Goal: Task Accomplishment & Management: Complete application form

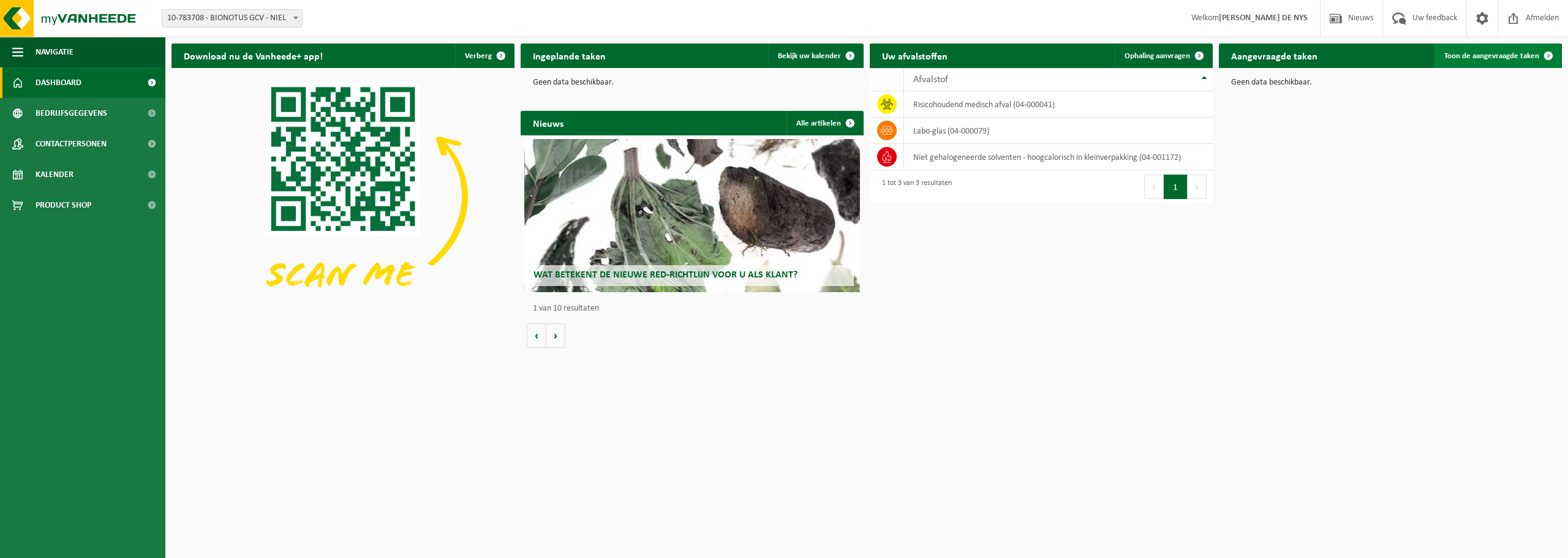
click at [1507, 55] on span "Toon de aangevraagde taken" at bounding box center [1491, 56] width 95 height 8
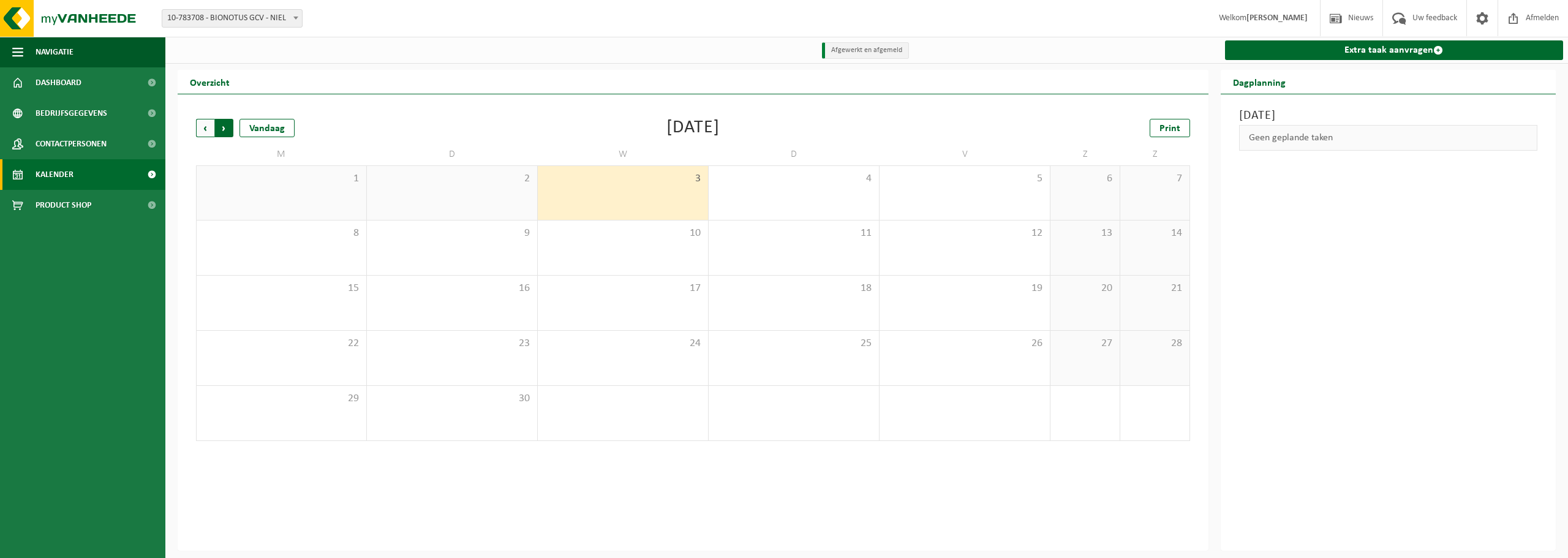
click at [204, 125] on span "Vorige" at bounding box center [204, 128] width 18 height 18
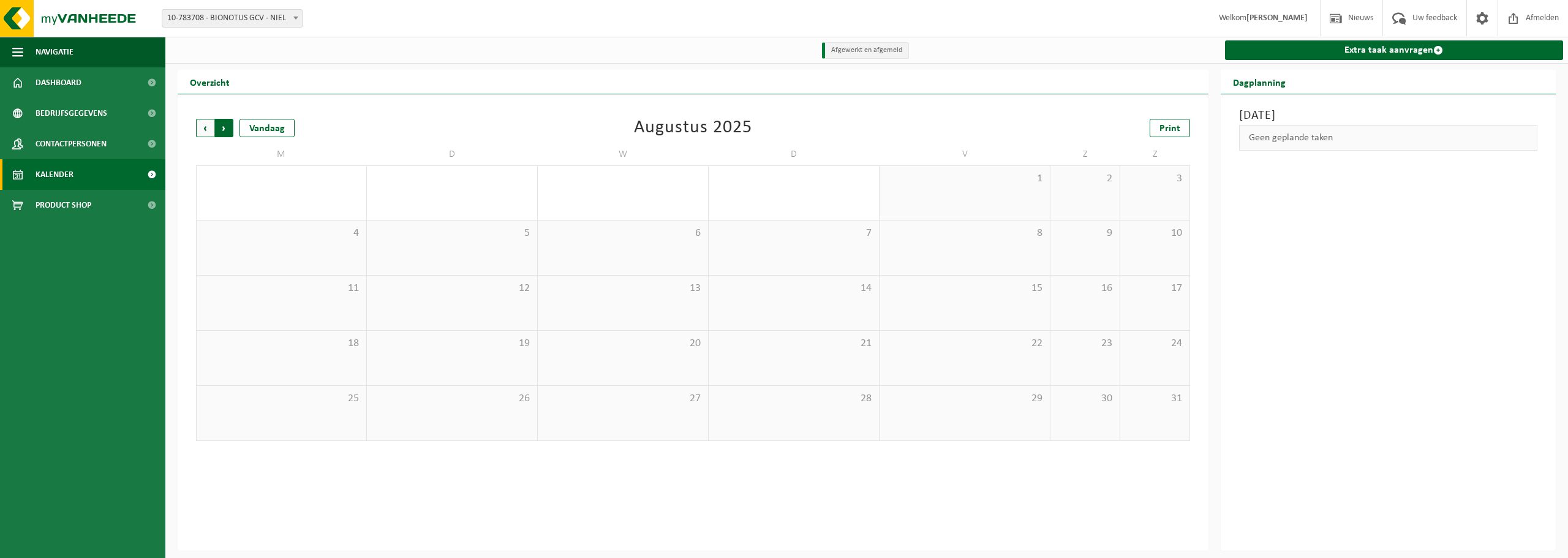
click at [204, 124] on span "Vorige" at bounding box center [204, 128] width 18 height 18
click at [613, 190] on div "2 2" at bounding box center [623, 193] width 170 height 54
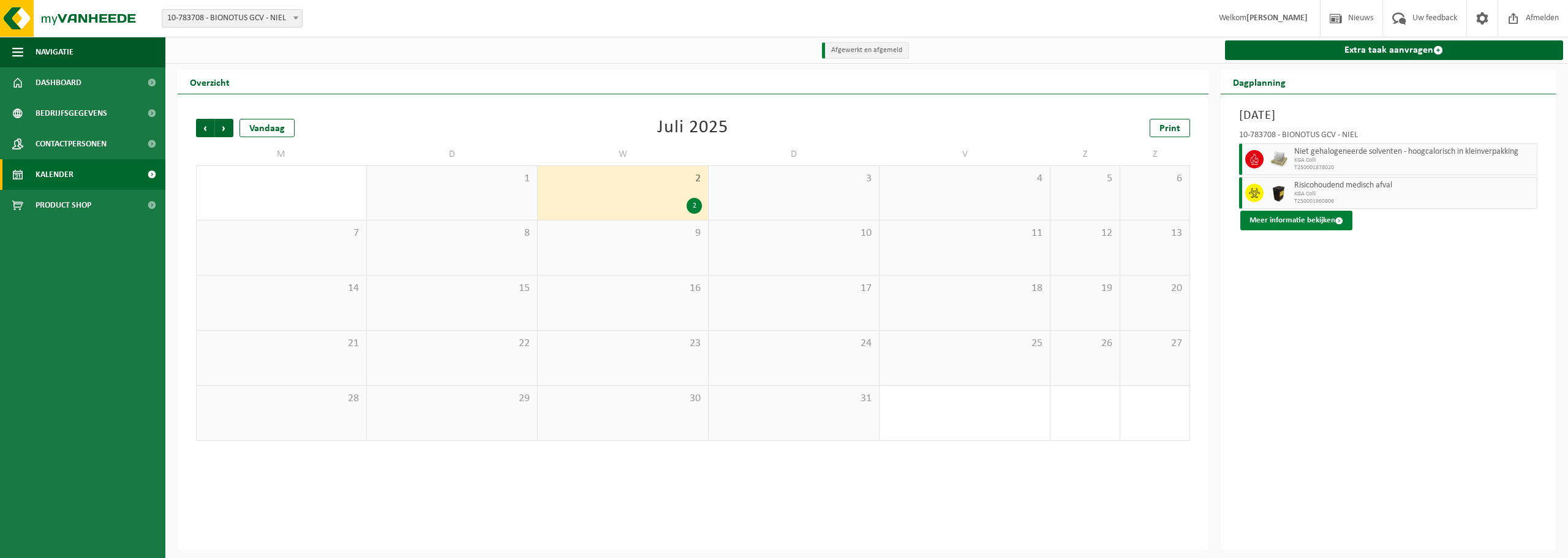
click at [1321, 217] on button "Meer informatie bekijken" at bounding box center [1296, 220] width 112 height 20
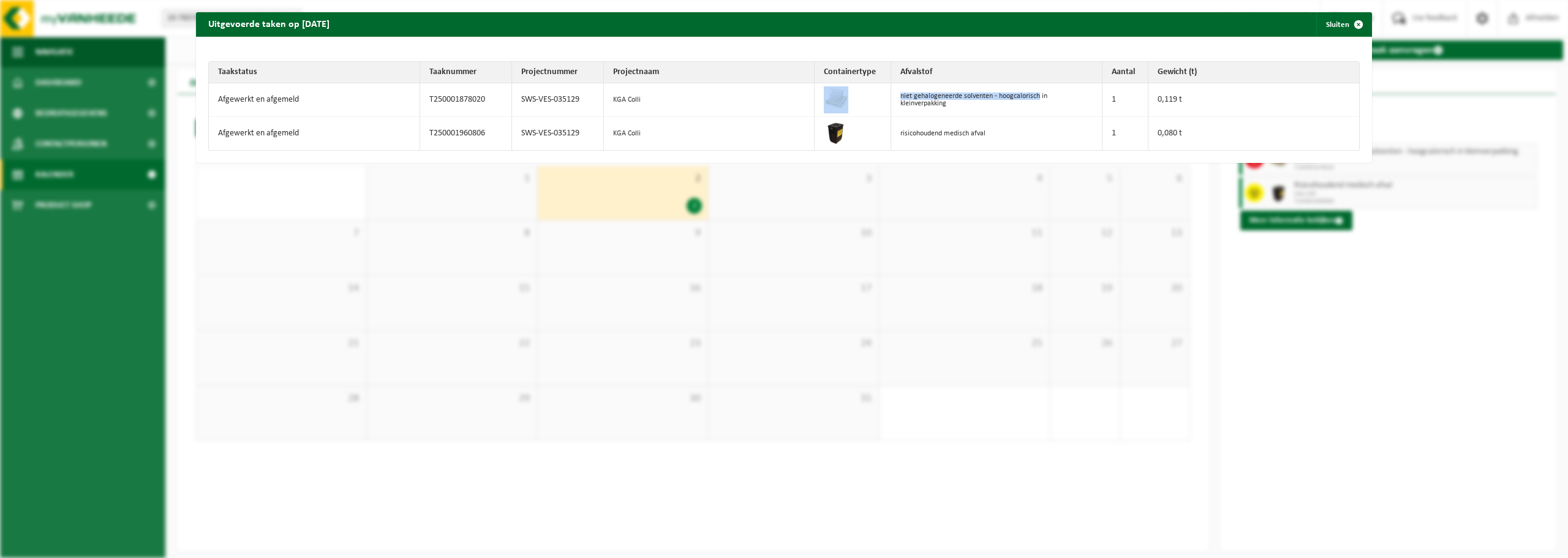
drag, startPoint x: 1032, startPoint y: 93, endPoint x: 707, endPoint y: 100, distance: 325.1
click at [707, 100] on tr "Afgewerkt en afgemeld T250001878020 SWS-VES-035129 KGA Colli niet gehalogeneerd…" at bounding box center [784, 99] width 1151 height 33
click at [1019, 98] on td "niet gehalogeneerde solventen - hoogcalorisch in kleinverpakking" at bounding box center [997, 99] width 211 height 33
click at [1346, 21] on span "button" at bounding box center [1358, 24] width 25 height 25
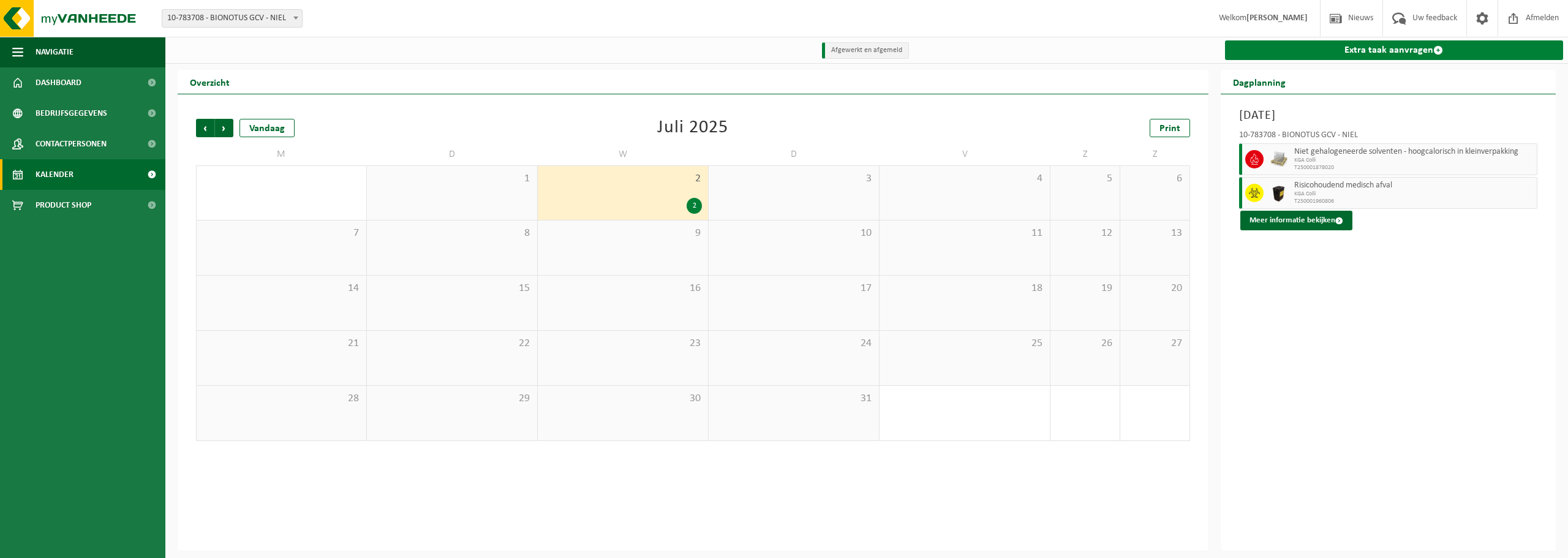
click at [1345, 55] on link "Extra taak aanvragen" at bounding box center [1394, 50] width 339 height 20
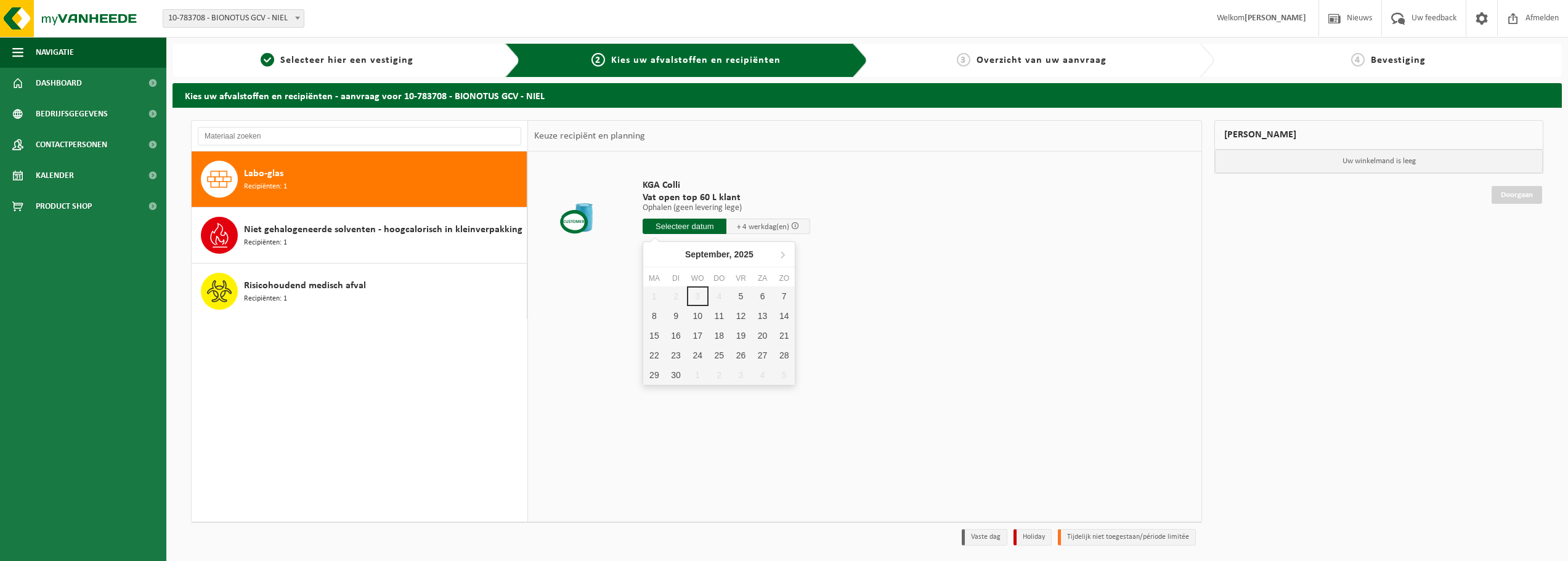
click at [696, 225] on input "text" at bounding box center [684, 226] width 83 height 15
click at [674, 313] on div "9" at bounding box center [676, 316] width 22 height 20
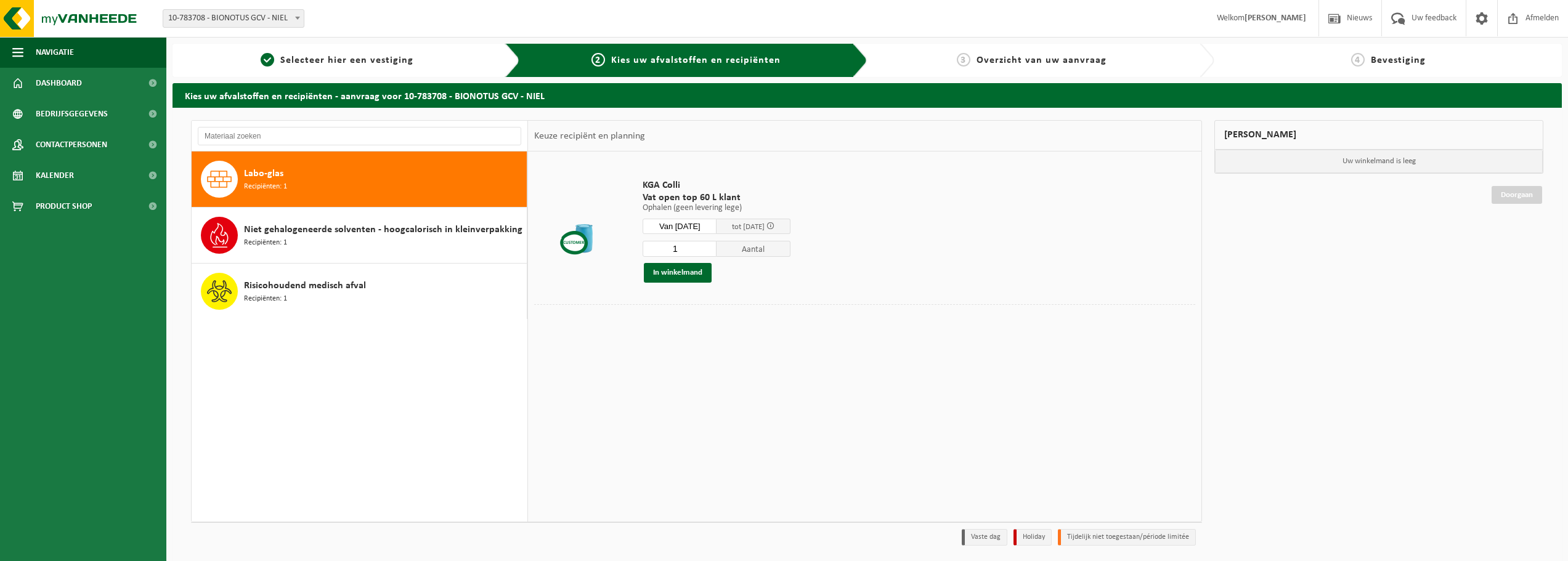
click at [760, 225] on span "tot 15/09/2025" at bounding box center [749, 226] width 33 height 8
click at [707, 227] on input "Van 2025-09-09" at bounding box center [680, 226] width 74 height 15
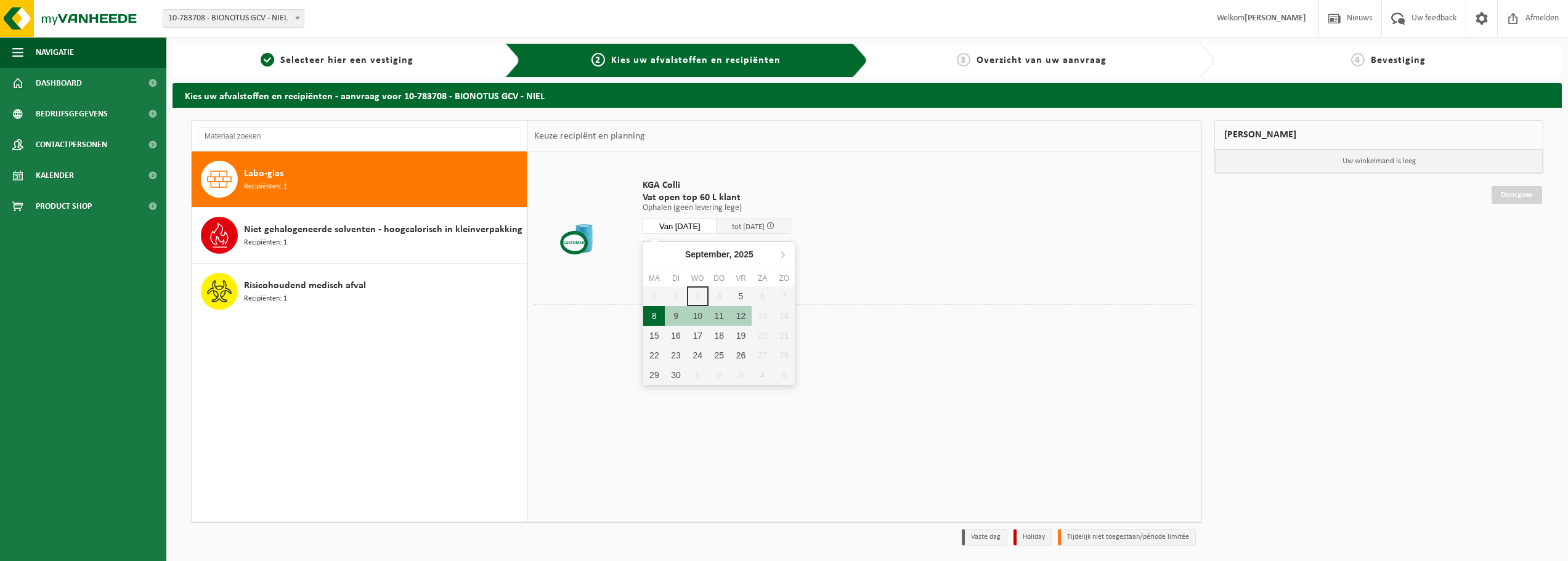
click at [657, 316] on div "8" at bounding box center [654, 316] width 22 height 20
type input "Van 2025-09-08"
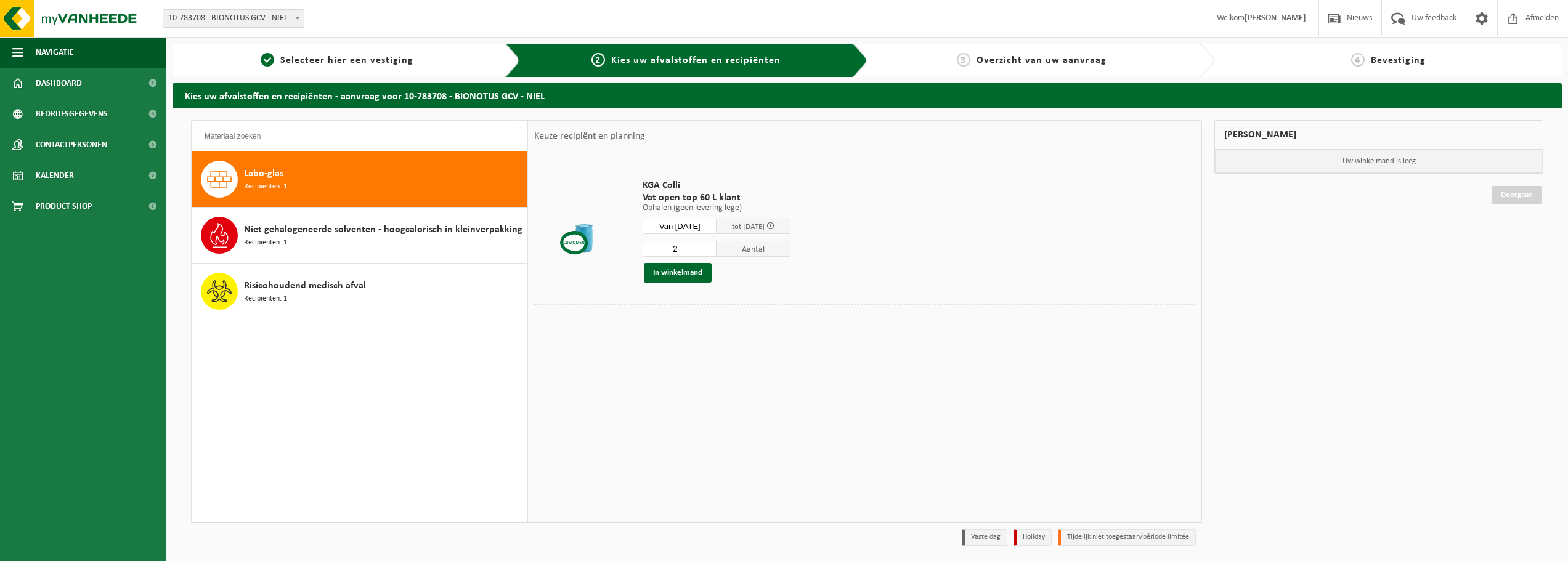
click at [717, 245] on input "2" at bounding box center [680, 249] width 74 height 16
click at [717, 245] on input "3" at bounding box center [680, 249] width 74 height 16
click at [717, 245] on input "4" at bounding box center [680, 249] width 74 height 16
click at [717, 245] on input "5" at bounding box center [680, 249] width 74 height 16
click at [717, 245] on input "6" at bounding box center [680, 249] width 74 height 16
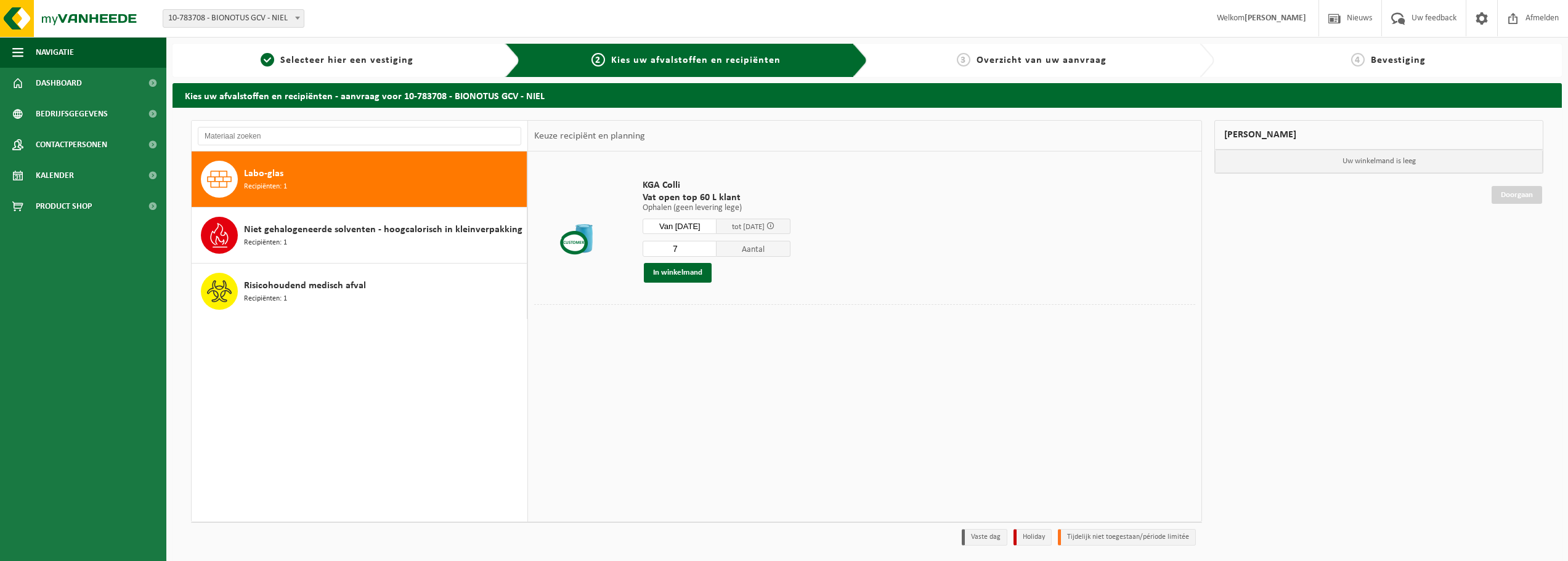
click at [717, 245] on input "7" at bounding box center [680, 249] width 74 height 16
click at [717, 245] on input "8" at bounding box center [680, 249] width 74 height 16
click at [717, 245] on input "9" at bounding box center [680, 249] width 74 height 16
click at [717, 245] on input "10" at bounding box center [680, 249] width 74 height 16
click at [717, 245] on input "11" at bounding box center [680, 249] width 74 height 16
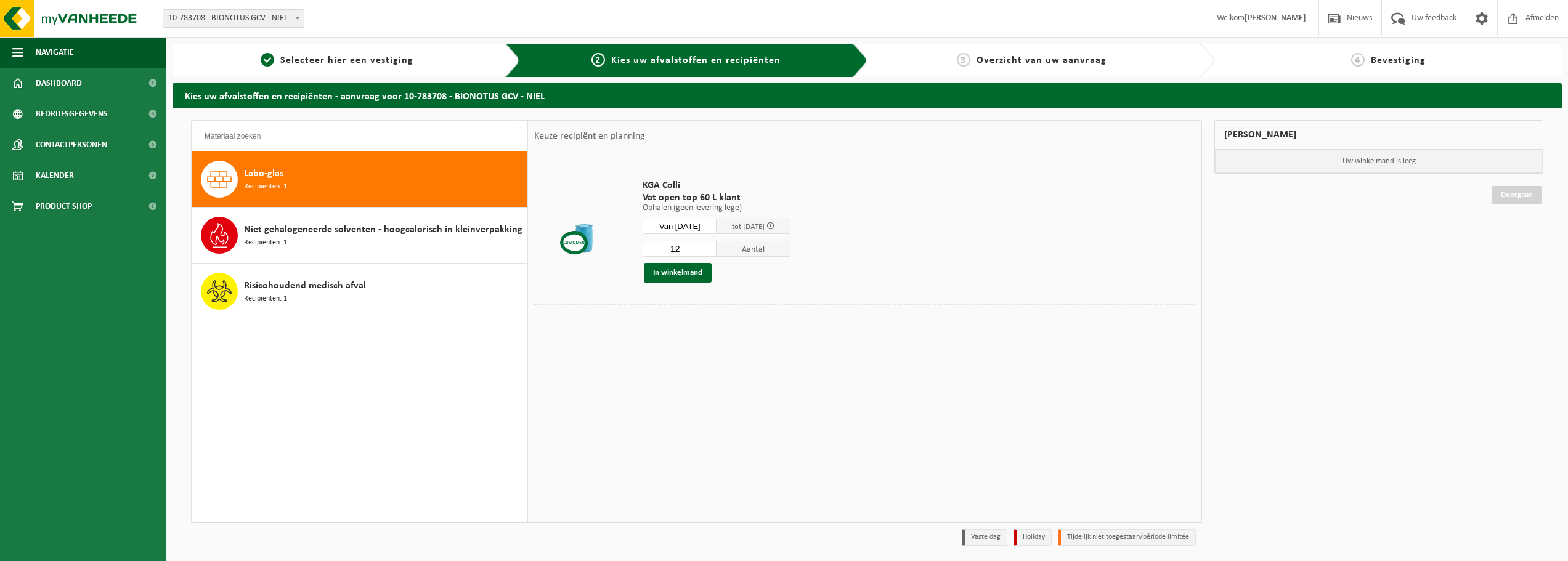
click at [717, 245] on input "12" at bounding box center [680, 249] width 74 height 16
click at [716, 252] on input "11" at bounding box center [680, 249] width 74 height 16
type input "10"
click at [716, 252] on input "10" at bounding box center [680, 249] width 74 height 16
click at [685, 270] on button "In winkelmand" at bounding box center [677, 273] width 68 height 20
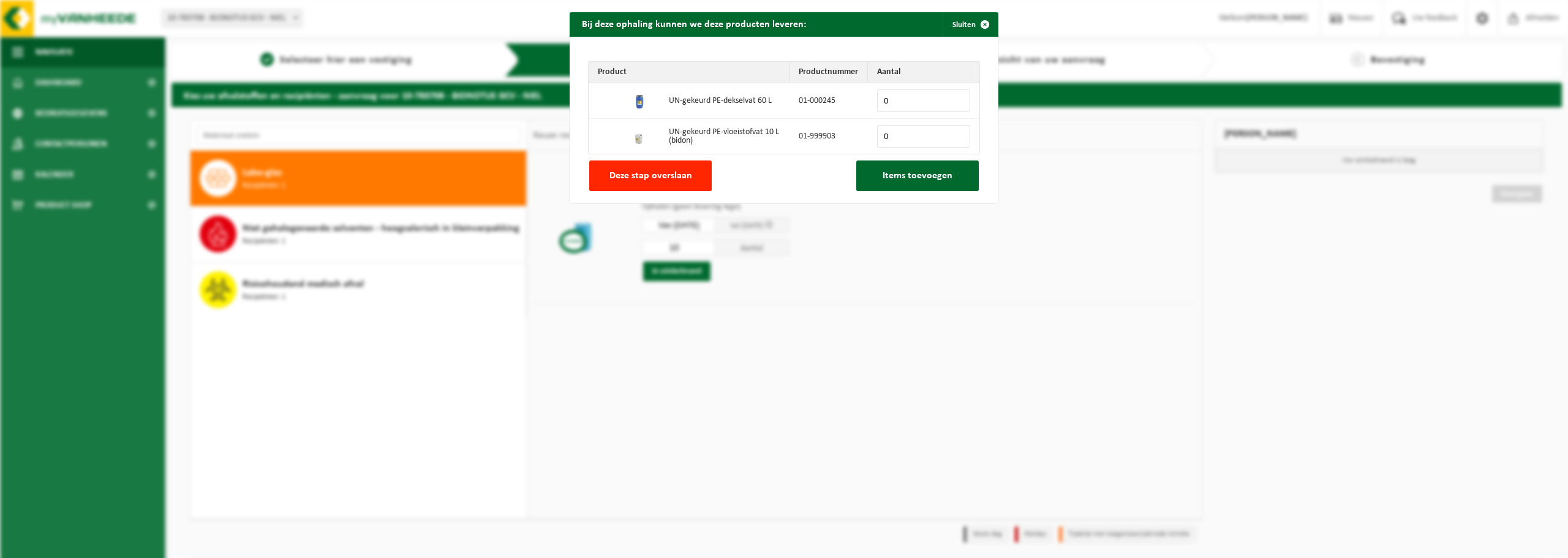
drag, startPoint x: 914, startPoint y: 97, endPoint x: 857, endPoint y: 93, distance: 57.1
click at [857, 93] on tr "UN-gekeurd PE-dekselvat 60 L 01-000245 0" at bounding box center [784, 101] width 391 height 36
type input "12"
click at [909, 175] on span "Items toevoegen" at bounding box center [918, 175] width 70 height 9
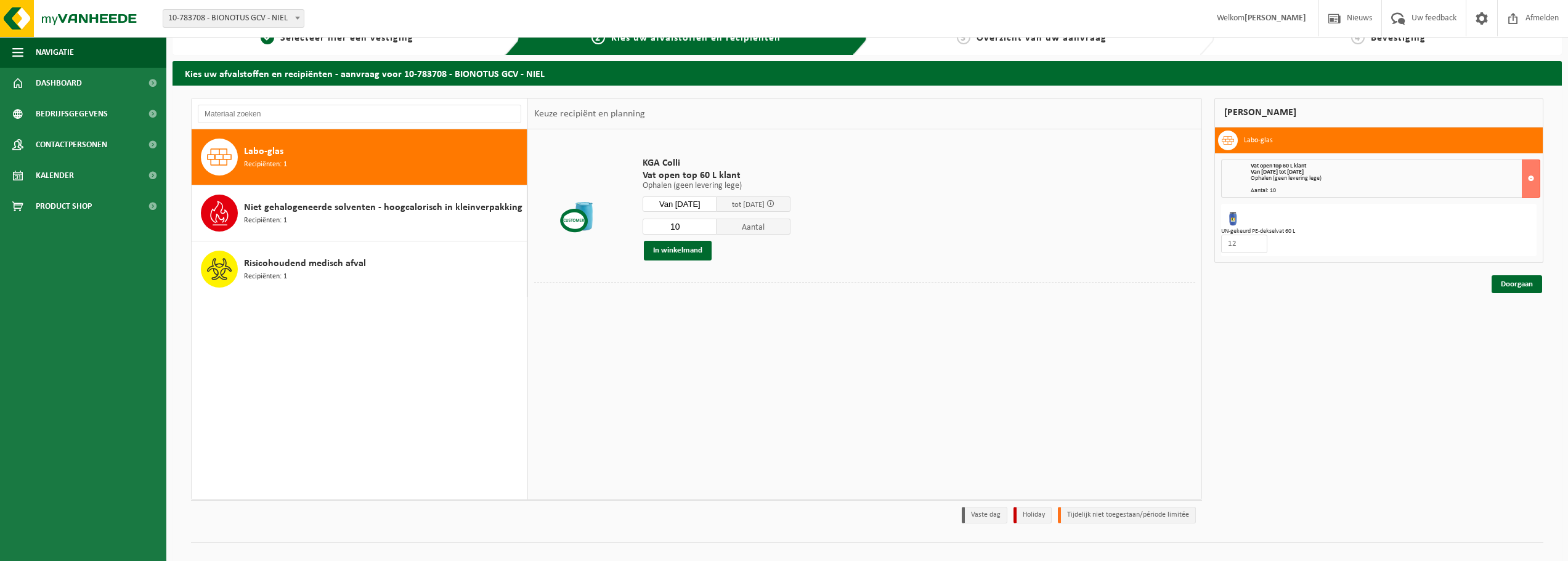
scroll to position [40, 0]
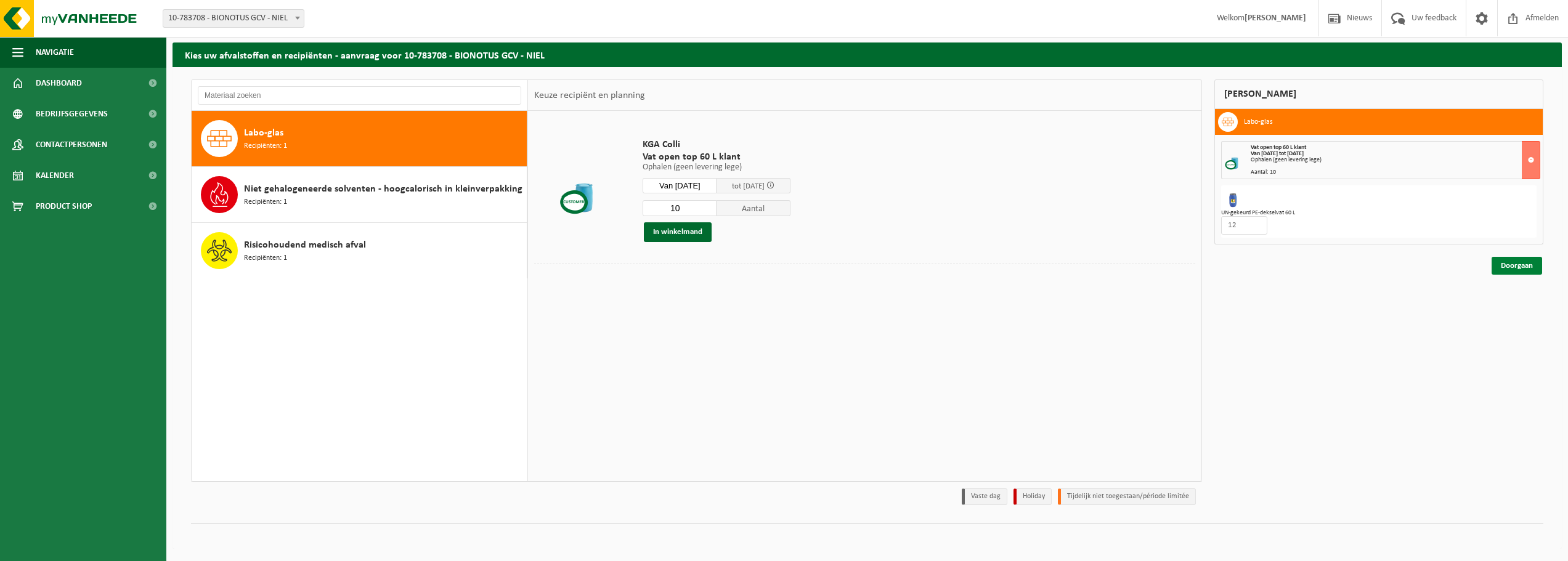
click at [1505, 261] on link "Doorgaan" at bounding box center [1516, 266] width 51 height 18
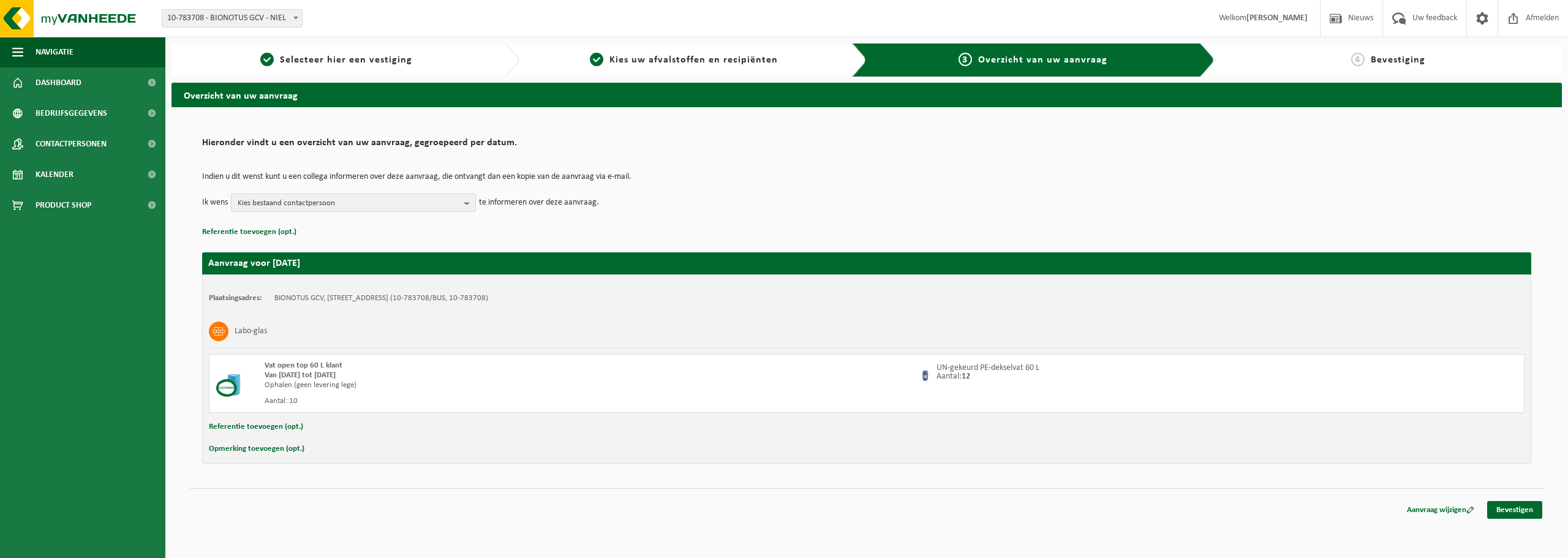
click at [373, 198] on span "Kies bestaand contactpersoon" at bounding box center [348, 203] width 222 height 18
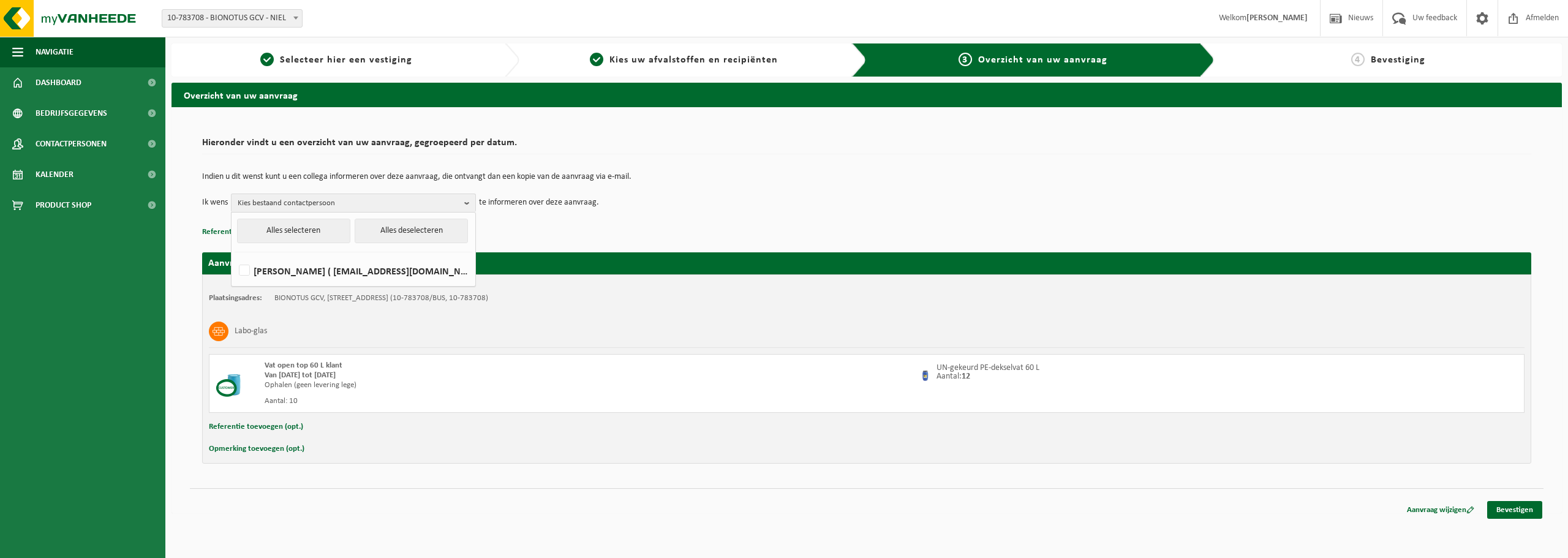
click at [656, 202] on td "Ik wens Kies bestaand contactpersoon Alles selecteren Alles deselecteren [PERSO…" at bounding box center [867, 202] width 1329 height 18
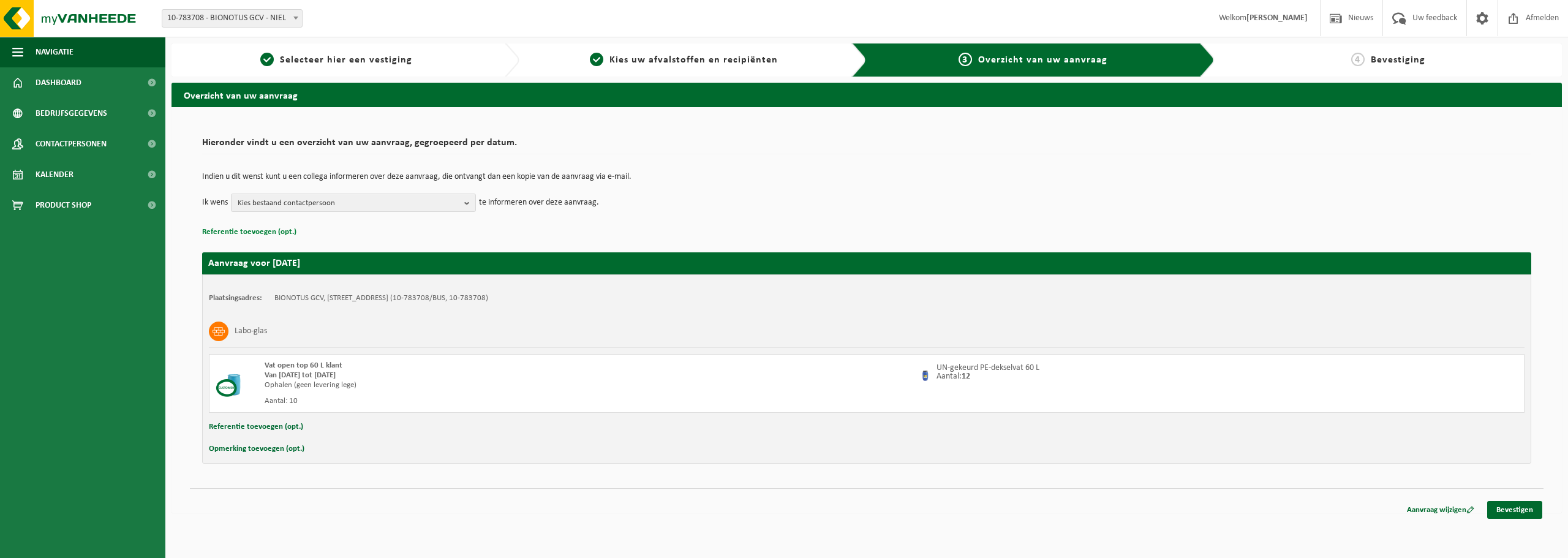
click at [264, 232] on button "Referentie toevoegen (opt.)" at bounding box center [249, 232] width 94 height 16
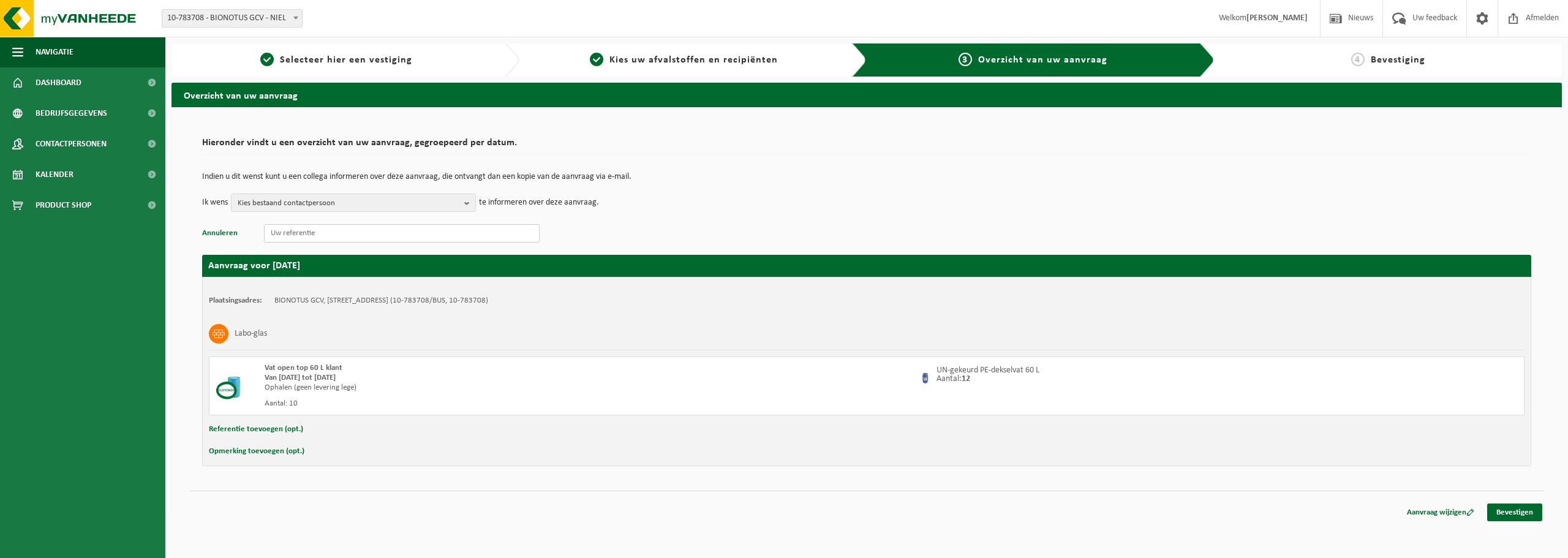
click at [311, 232] on input "text" at bounding box center [402, 233] width 275 height 18
type input "20250903-01"
click at [1530, 515] on link "Bevestigen" at bounding box center [1514, 513] width 55 height 18
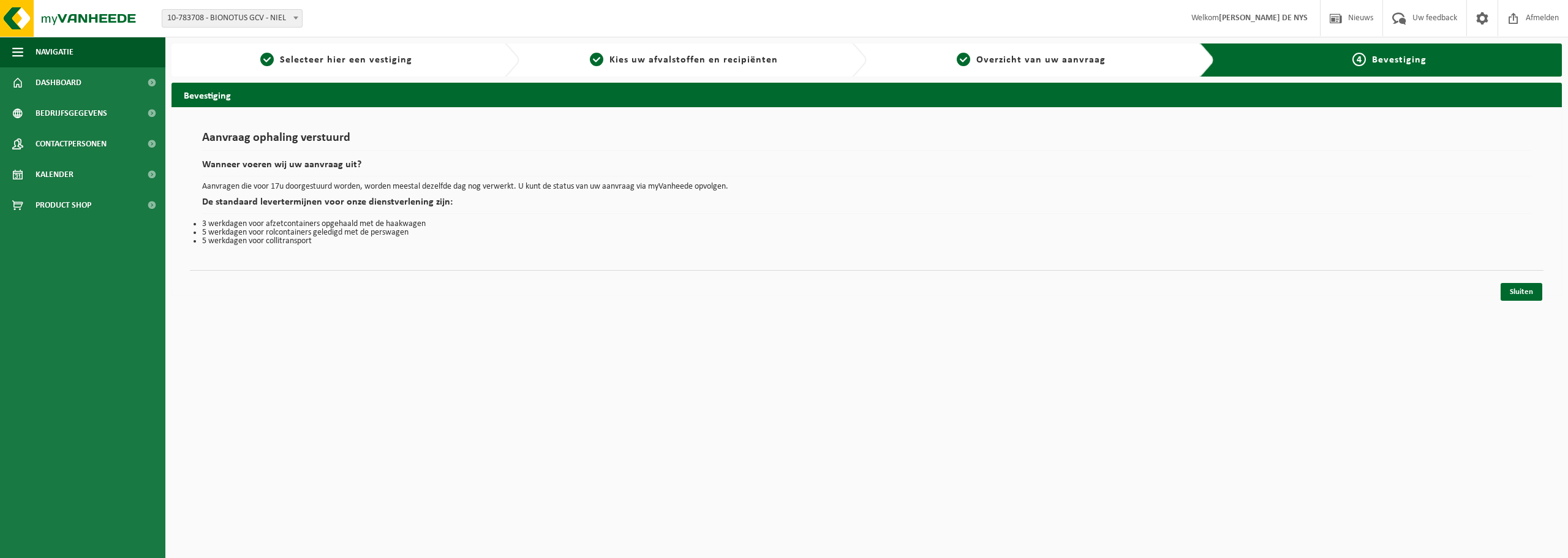
click at [277, 15] on span "10-783708 - BIONOTUS GCV - NIEL" at bounding box center [232, 18] width 139 height 17
click at [77, 21] on img at bounding box center [74, 18] width 147 height 37
